Goal: Information Seeking & Learning: Learn about a topic

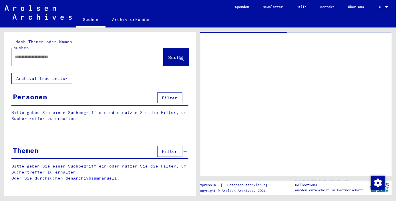
type input "****"
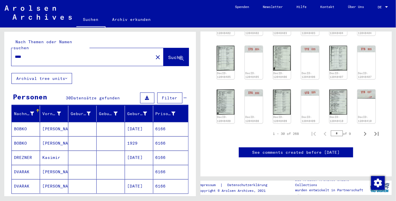
scroll to position [387, 0]
click at [378, 130] on icon "Last page" at bounding box center [377, 134] width 8 height 8
type input "*"
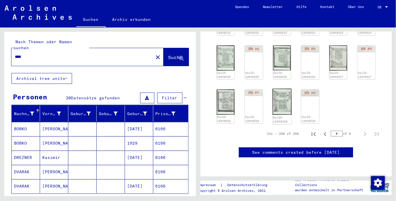
click at [283, 89] on img at bounding box center [282, 102] width 19 height 26
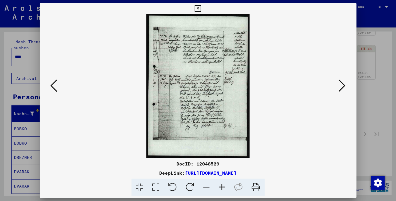
click at [54, 86] on icon at bounding box center [54, 86] width 7 height 14
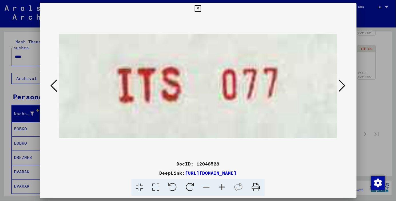
click at [52, 85] on icon at bounding box center [54, 86] width 7 height 14
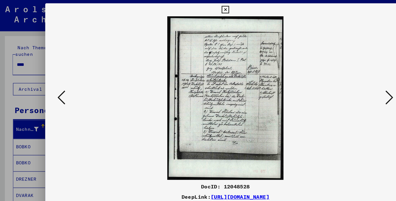
click at [199, 7] on icon at bounding box center [198, 8] width 7 height 7
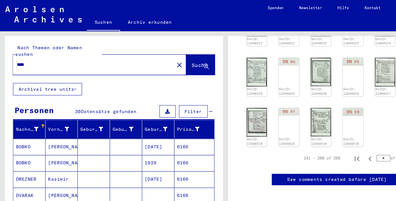
scroll to position [331, 0]
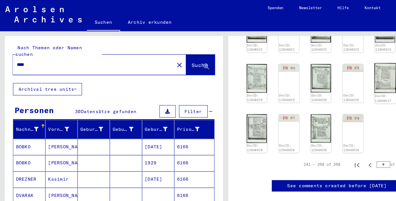
click at [339, 66] on img at bounding box center [338, 68] width 19 height 26
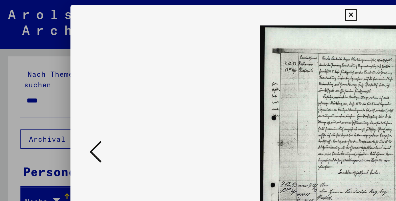
click at [52, 85] on icon at bounding box center [54, 86] width 7 height 14
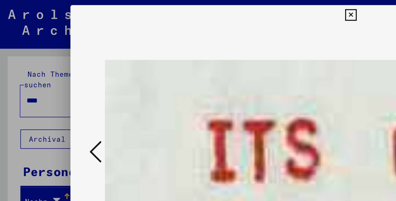
click at [51, 87] on icon at bounding box center [54, 86] width 7 height 14
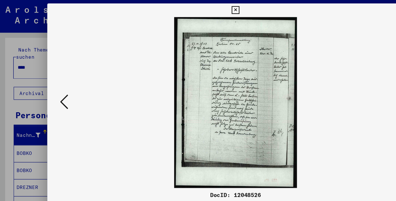
click at [51, 88] on icon at bounding box center [54, 86] width 7 height 14
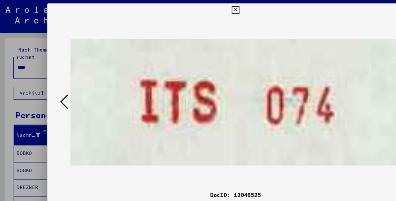
click at [51, 88] on icon at bounding box center [54, 86] width 7 height 14
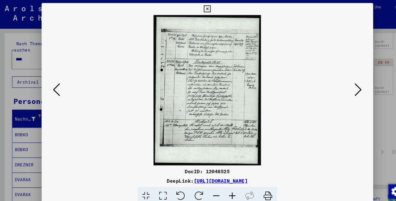
click at [52, 86] on icon at bounding box center [54, 86] width 7 height 14
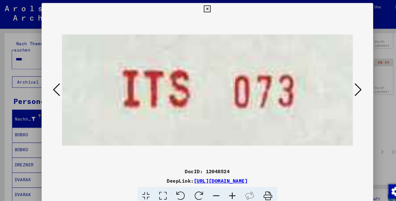
click at [51, 85] on icon at bounding box center [54, 86] width 7 height 14
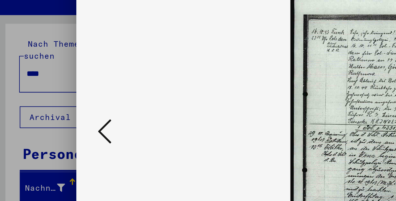
click at [51, 92] on icon at bounding box center [54, 86] width 7 height 14
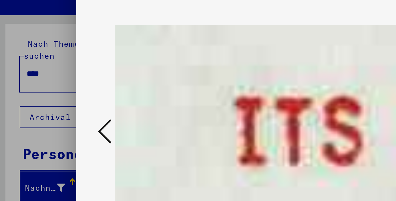
click at [51, 92] on icon at bounding box center [54, 86] width 7 height 14
